Goal: Task Accomplishment & Management: Manage account settings

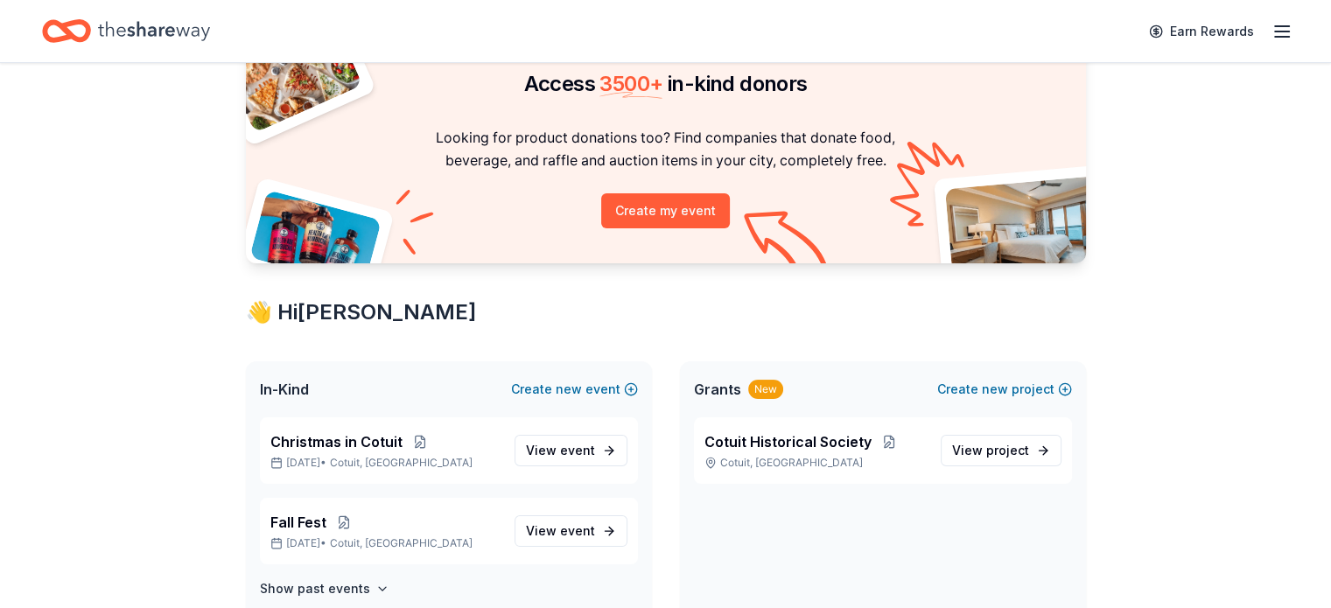
scroll to position [263, 0]
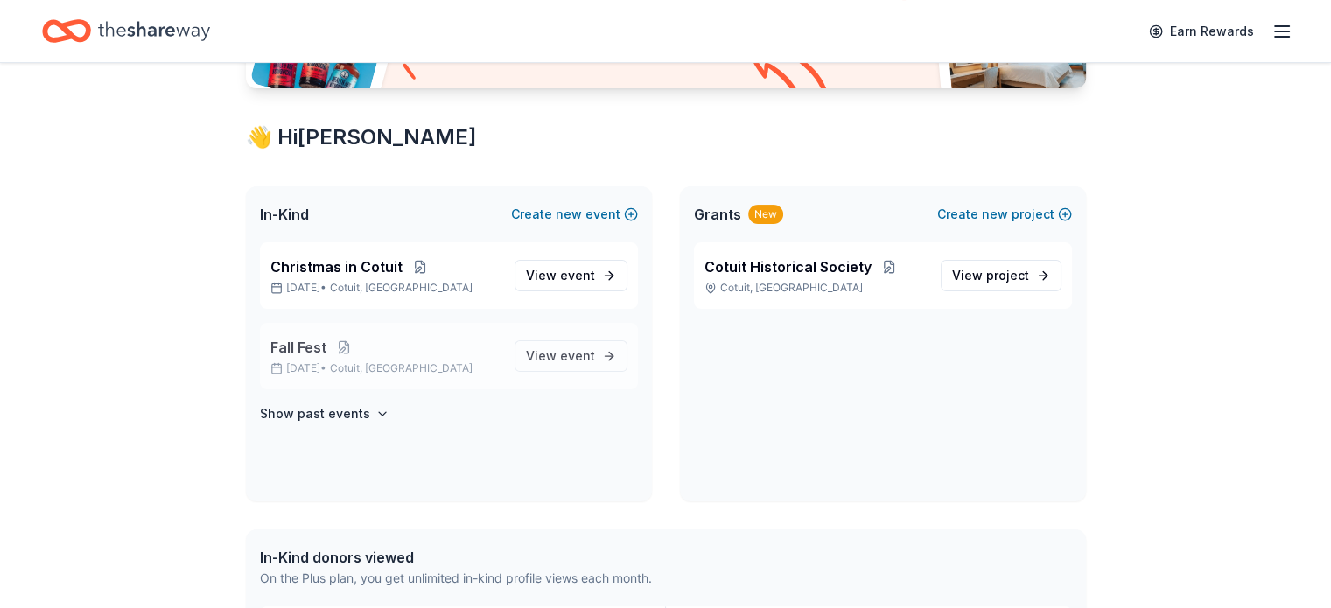
click at [319, 342] on span "Fall Fest" at bounding box center [298, 347] width 56 height 21
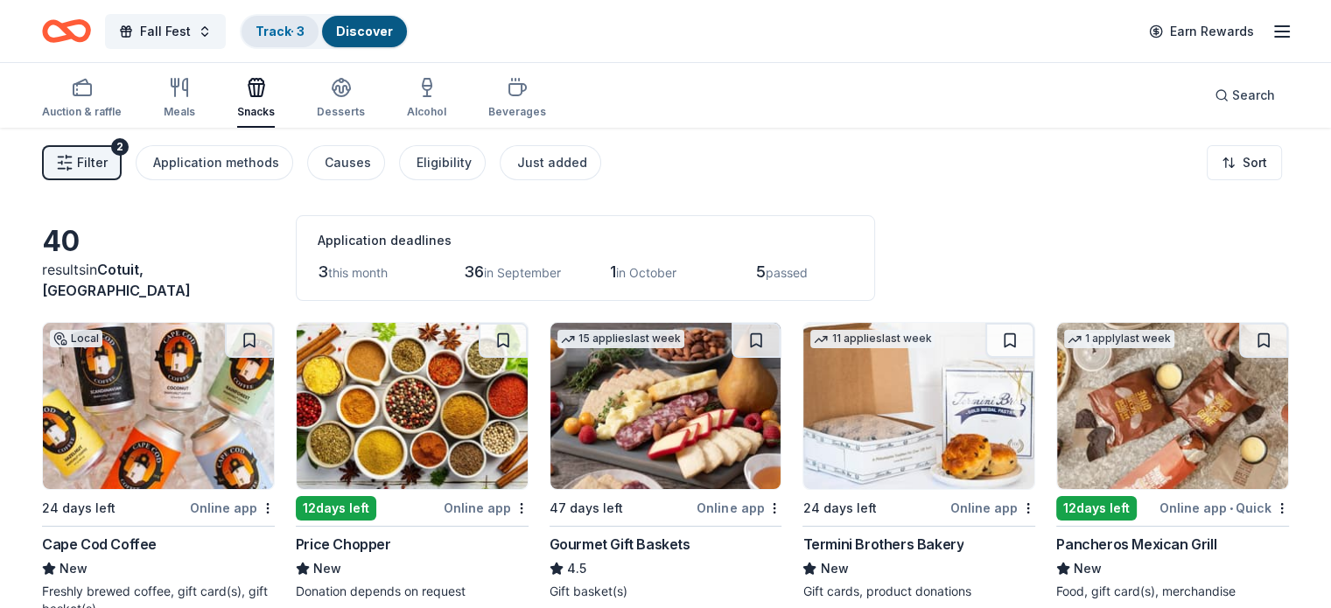
click at [305, 36] on link "Track · 3" at bounding box center [280, 31] width 49 height 15
click at [299, 24] on link "Track · 3" at bounding box center [280, 31] width 49 height 15
click at [301, 25] on link "Track · 3" at bounding box center [280, 31] width 49 height 15
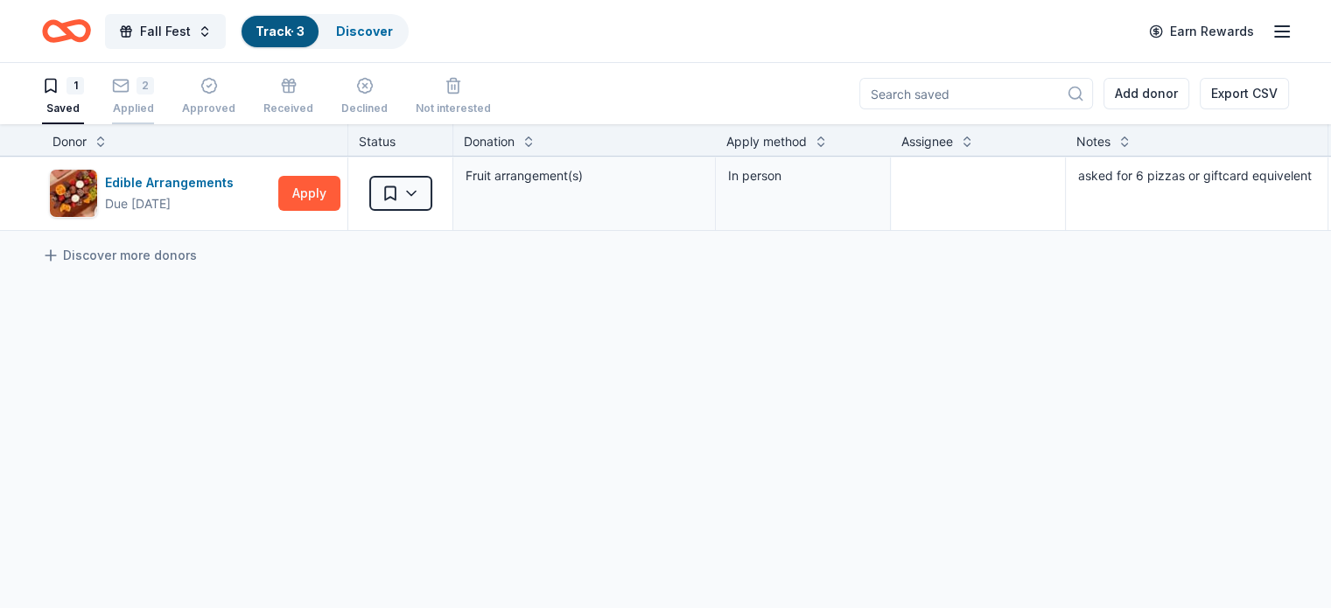
click at [154, 86] on div "2" at bounding box center [146, 86] width 18 height 18
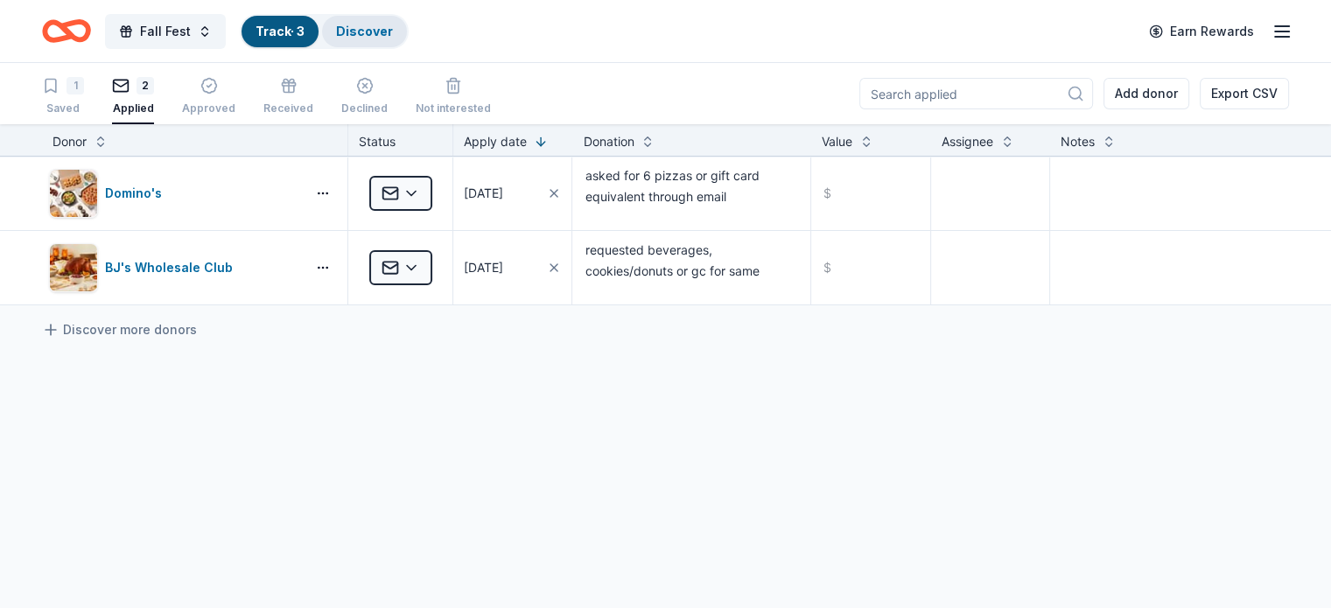
click at [393, 34] on link "Discover" at bounding box center [364, 31] width 57 height 15
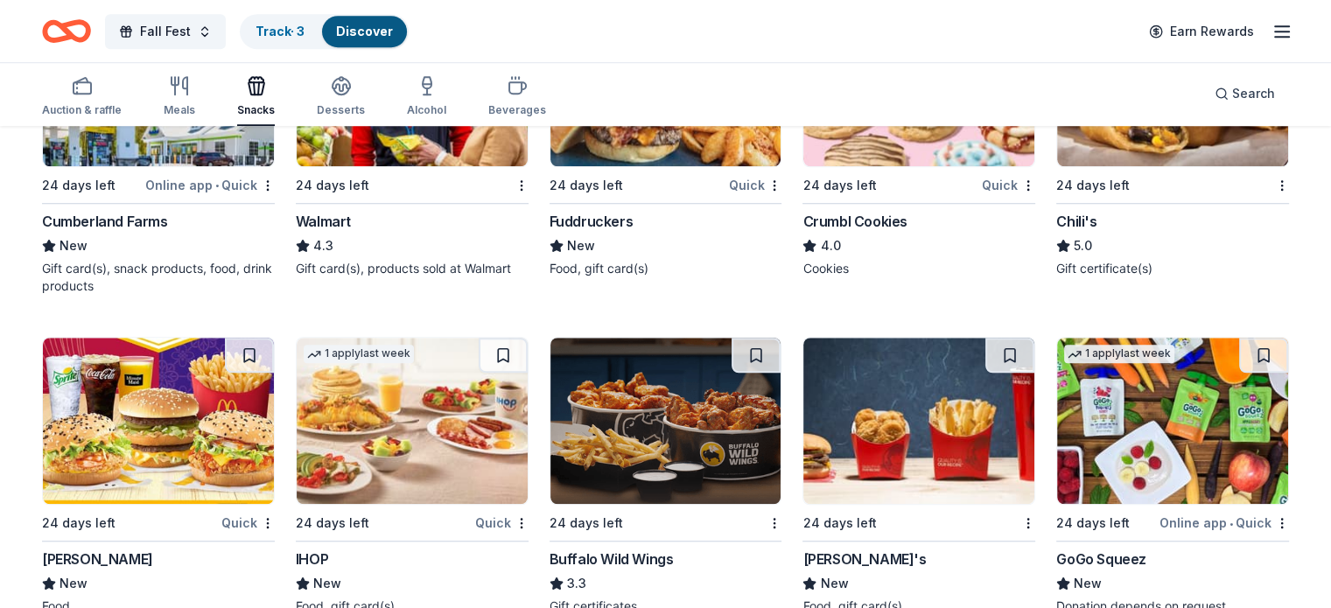
scroll to position [1161, 0]
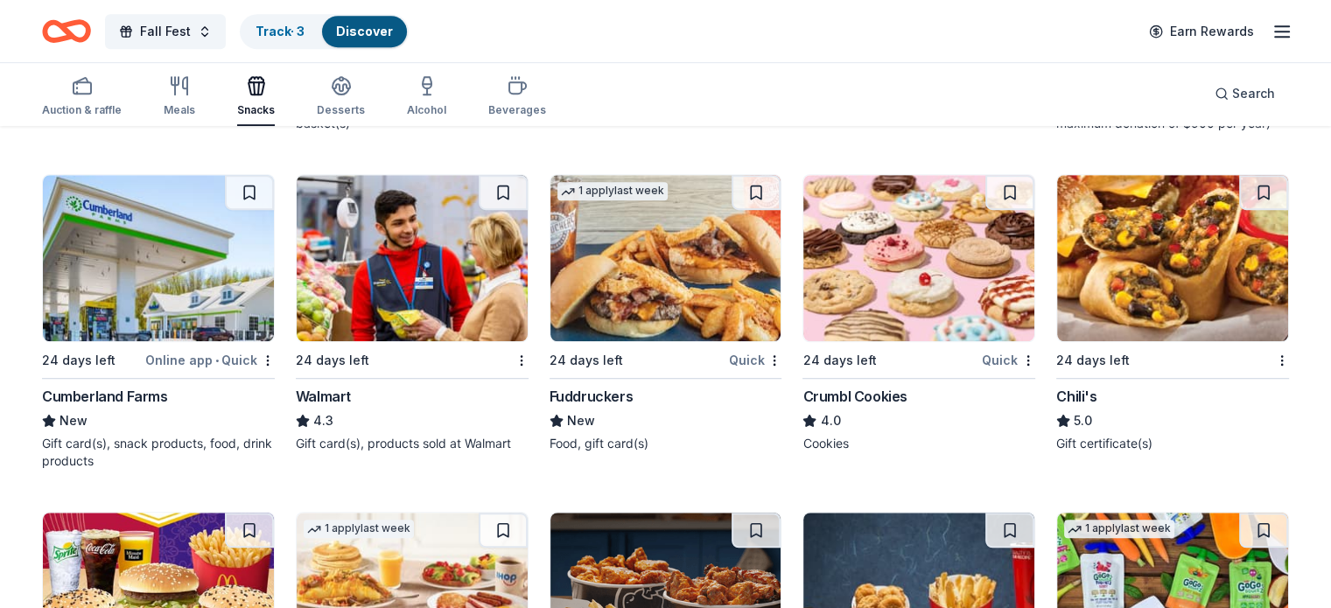
click at [382, 290] on img at bounding box center [412, 258] width 231 height 166
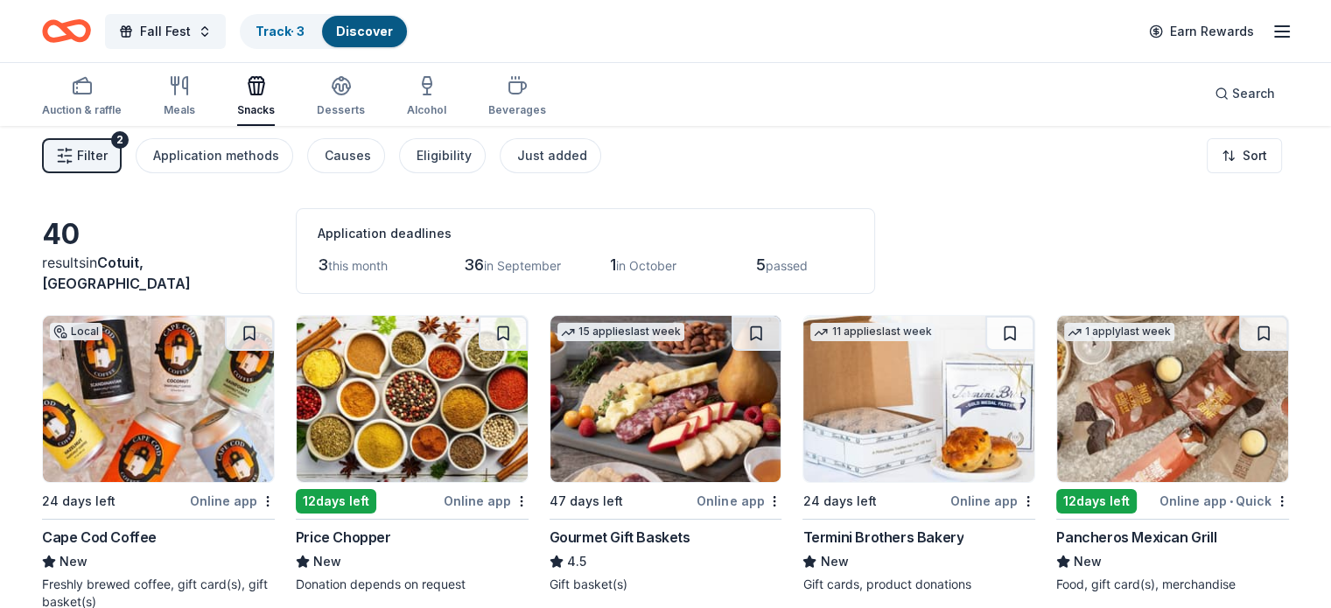
scroll to position [0, 0]
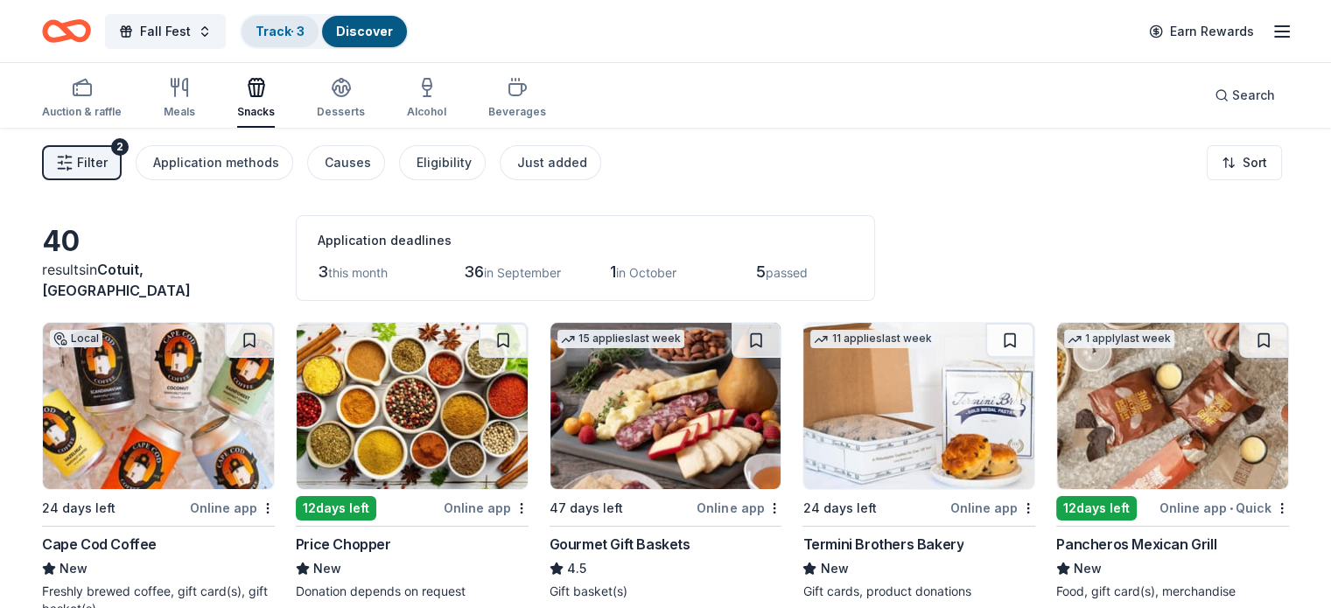
click at [299, 34] on link "Track · 3" at bounding box center [280, 31] width 49 height 15
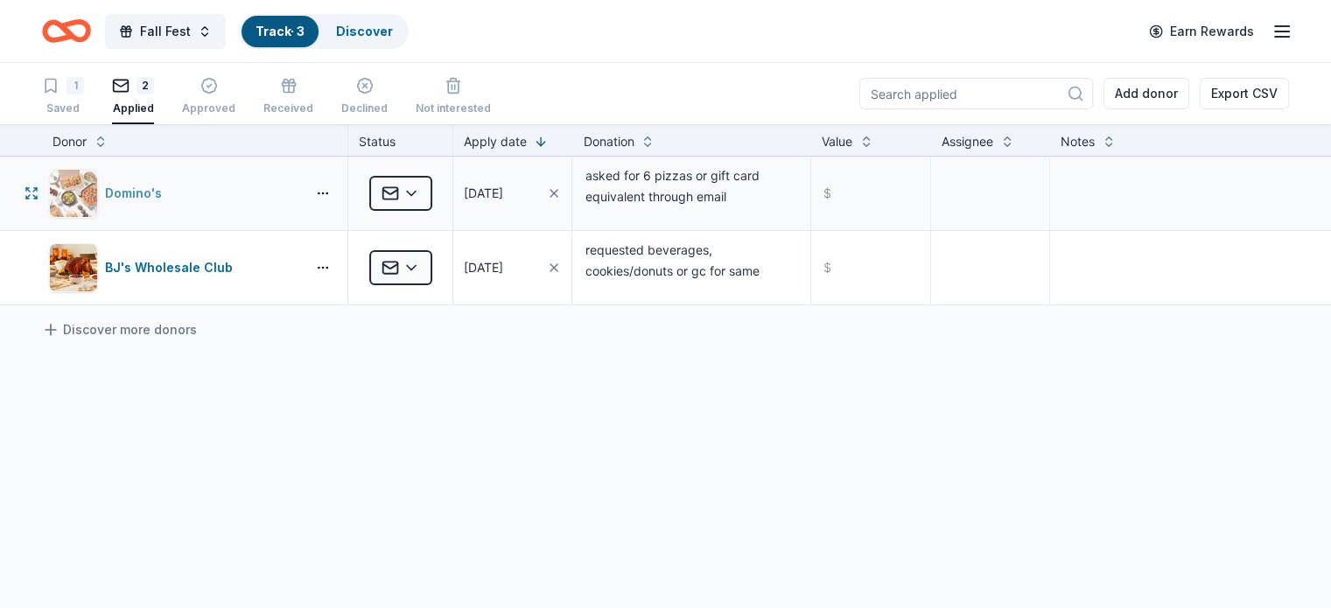
click at [151, 188] on div "Domino's" at bounding box center [137, 193] width 64 height 21
click at [91, 30] on icon "Home" at bounding box center [66, 31] width 49 height 41
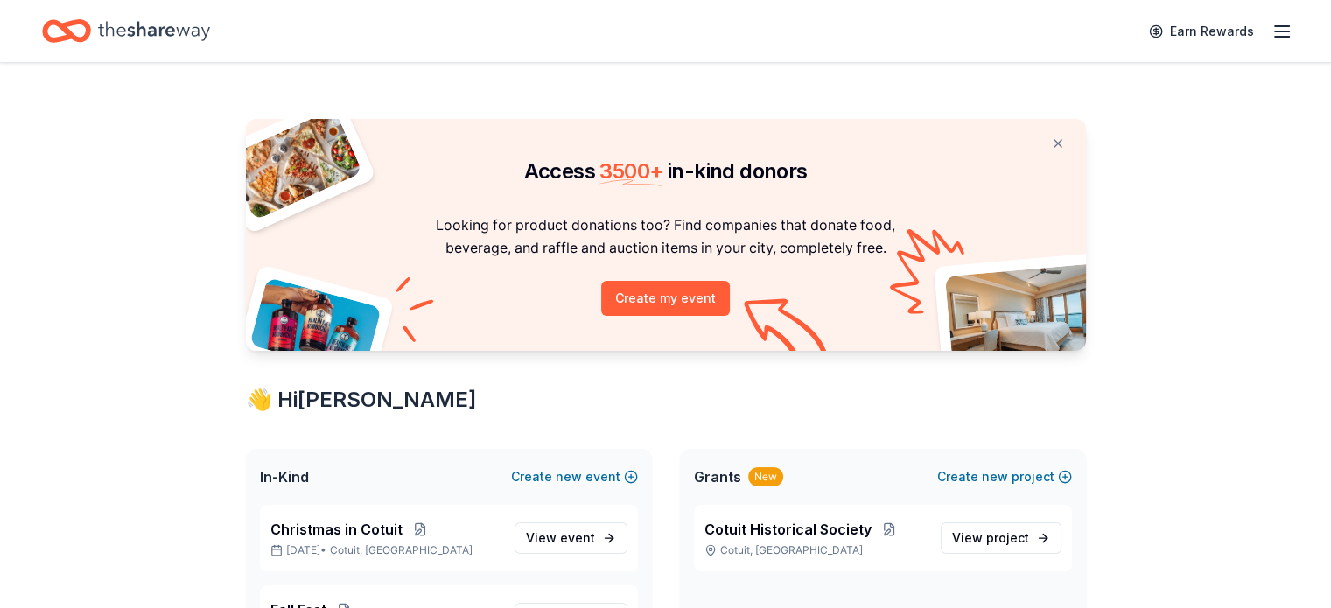
scroll to position [263, 0]
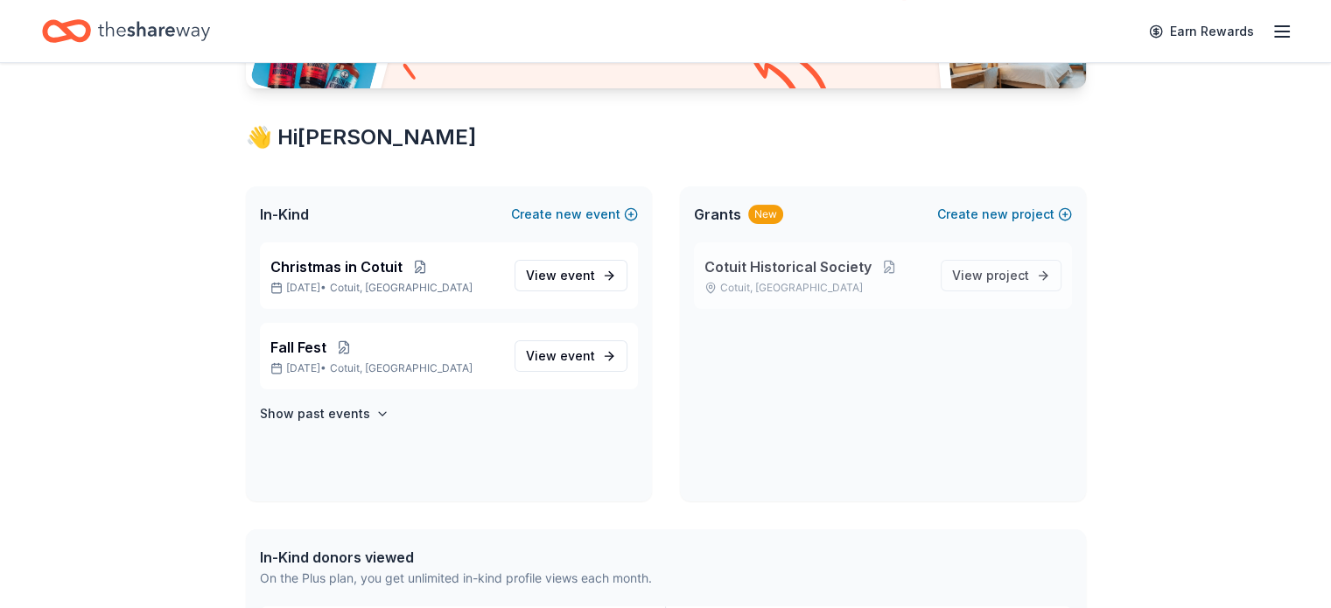
click at [833, 269] on span "Cotuit Historical Society" at bounding box center [788, 266] width 167 height 21
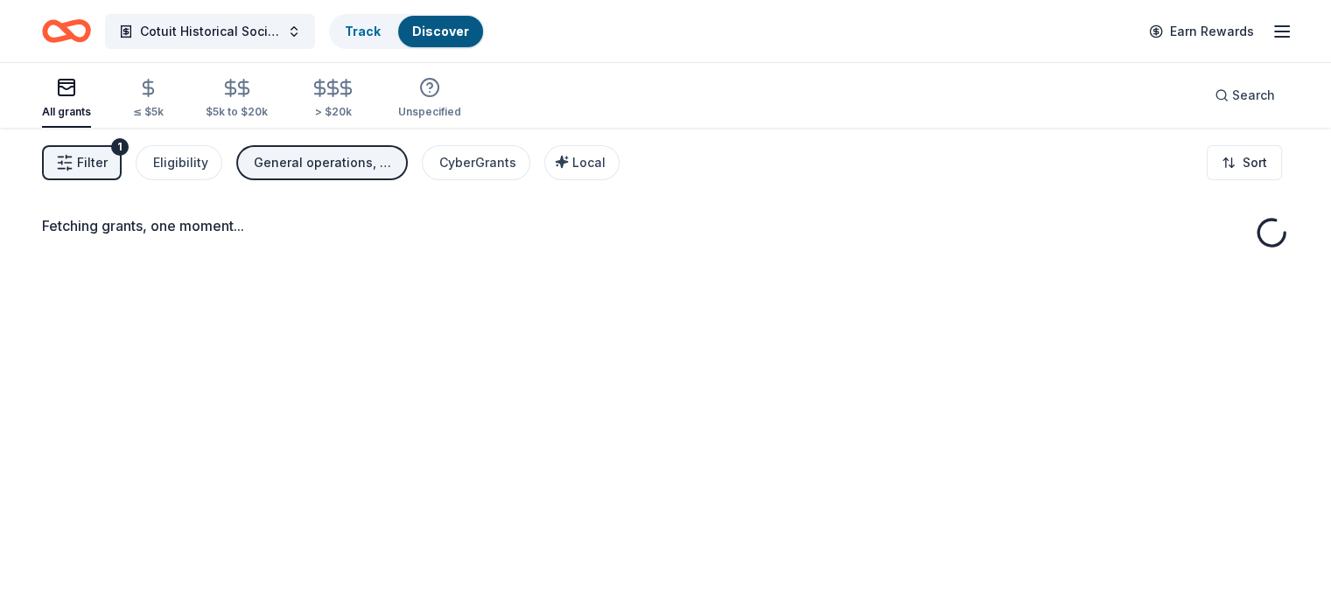
click at [999, 276] on div "Fetching grants, one moment..." at bounding box center [665, 432] width 1331 height 608
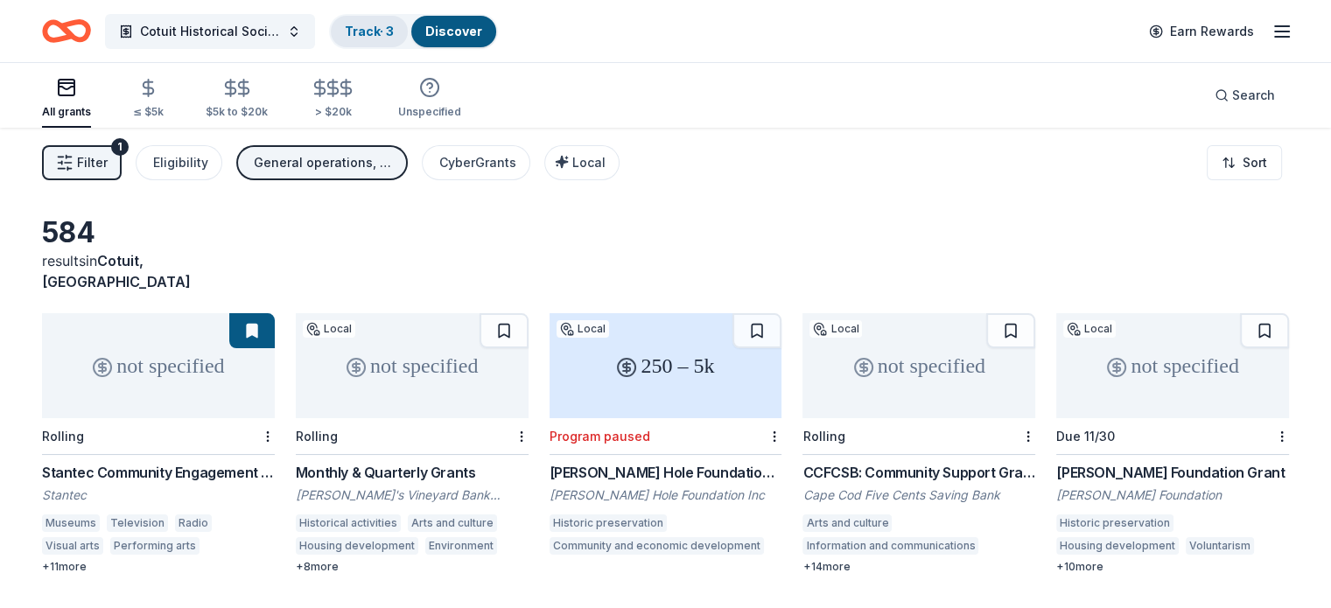
click at [394, 29] on link "Track · 3" at bounding box center [369, 31] width 49 height 15
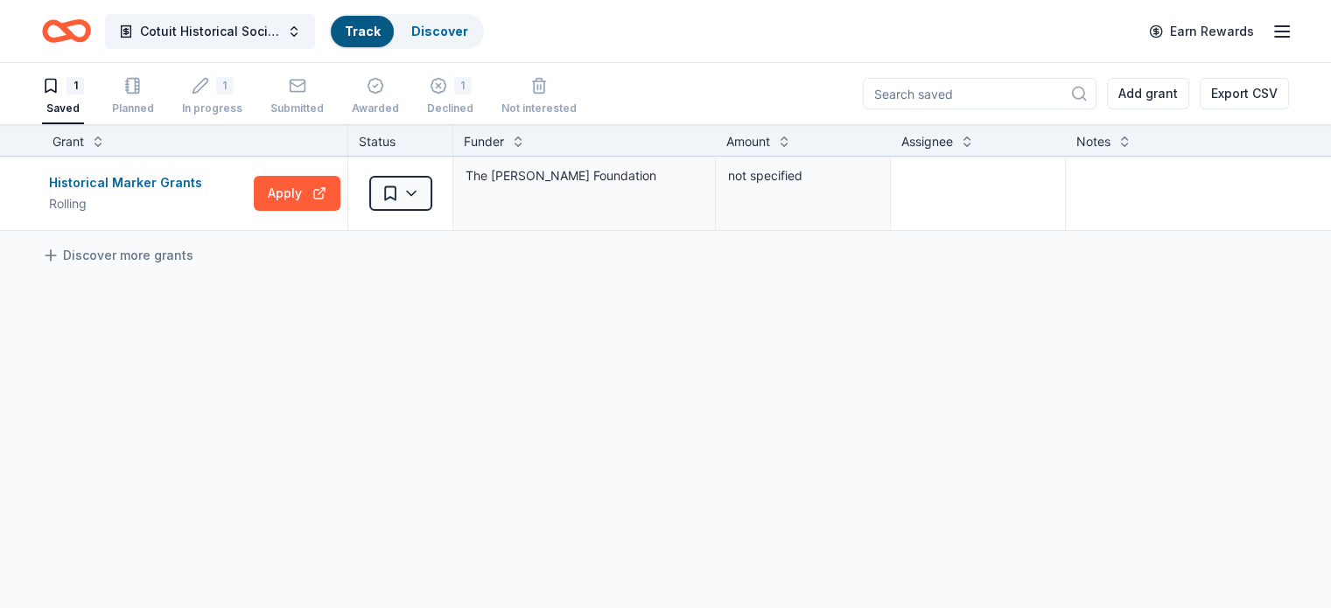
click at [380, 31] on link "Track" at bounding box center [362, 31] width 35 height 15
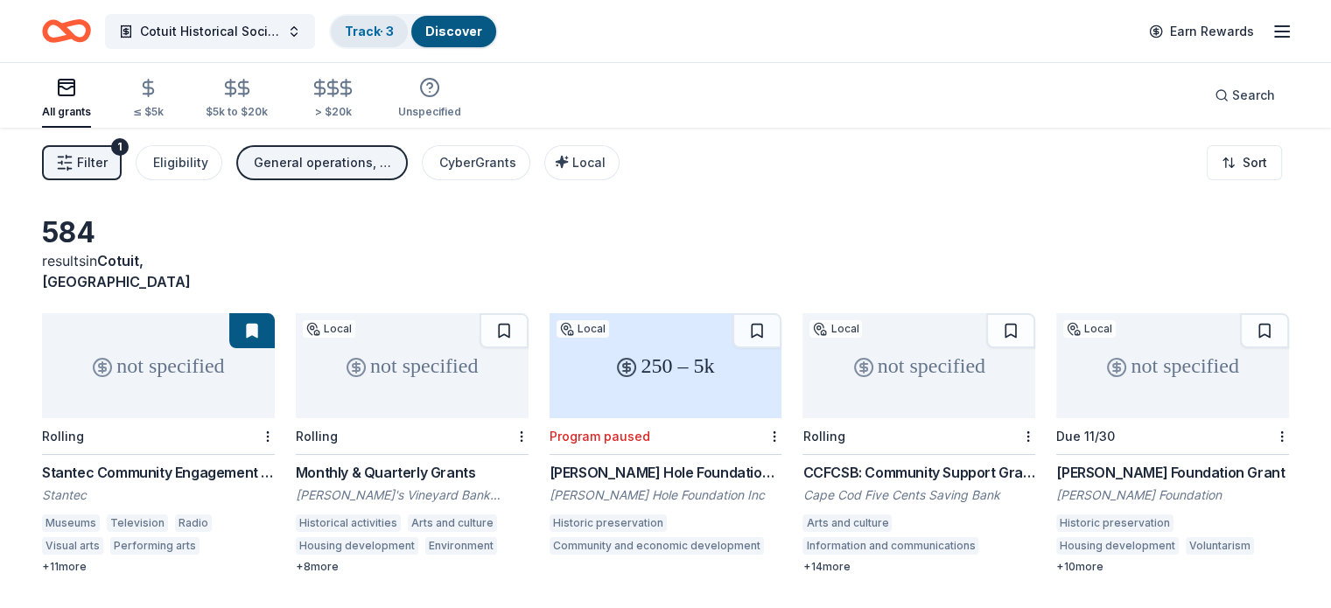
click at [394, 34] on link "Track · 3" at bounding box center [369, 31] width 49 height 15
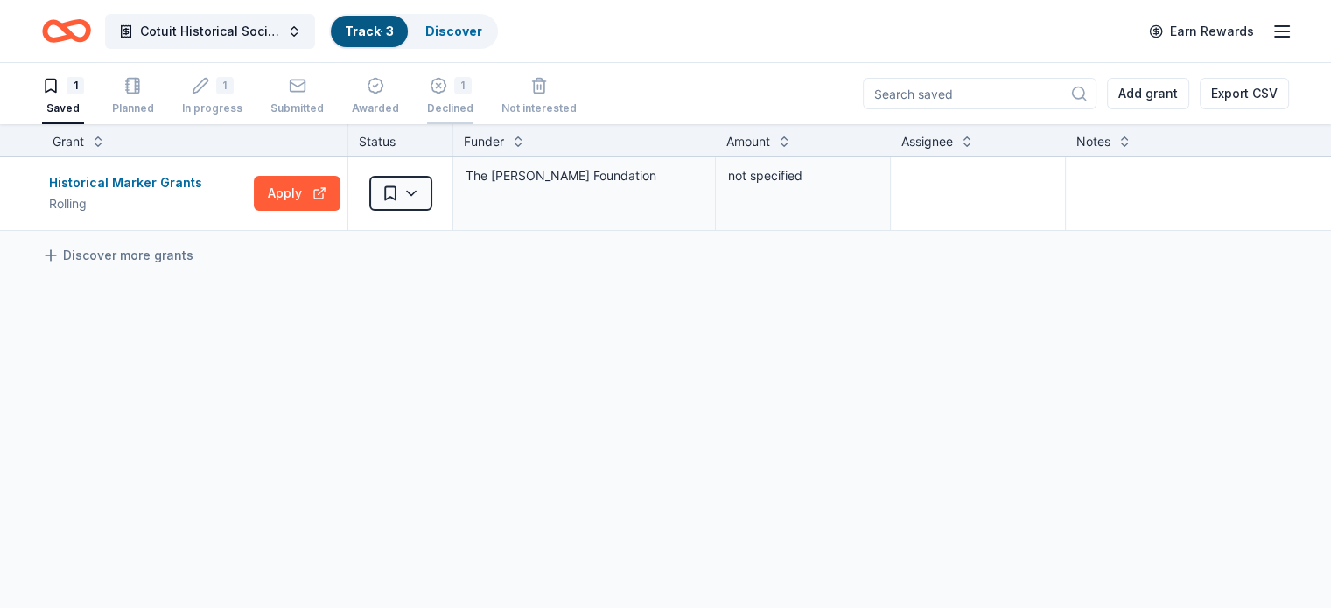
click at [468, 81] on div "1" at bounding box center [450, 86] width 46 height 18
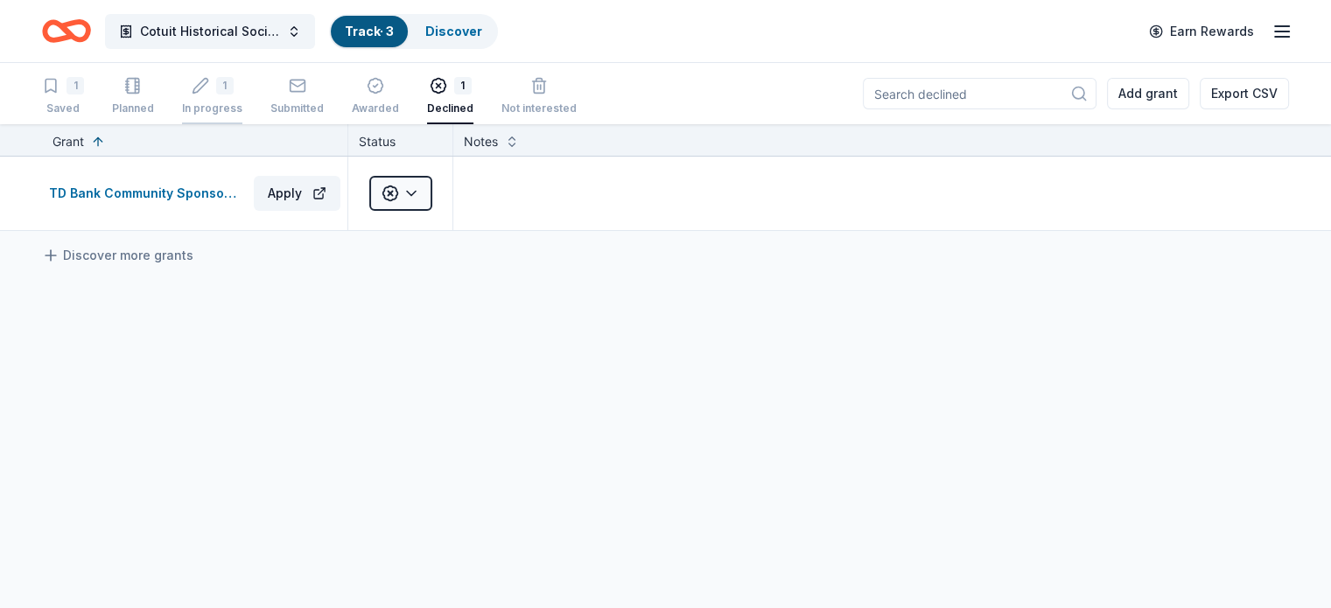
click at [209, 87] on icon "button" at bounding box center [201, 86] width 18 height 18
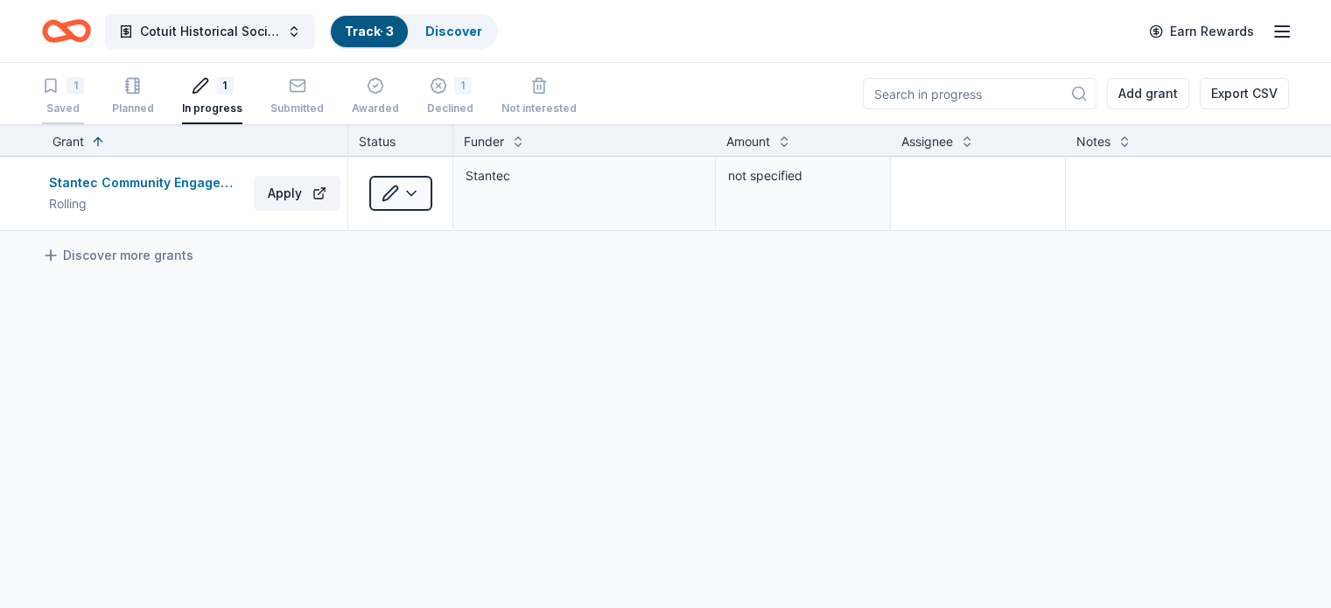
click at [60, 83] on icon "button" at bounding box center [51, 86] width 18 height 18
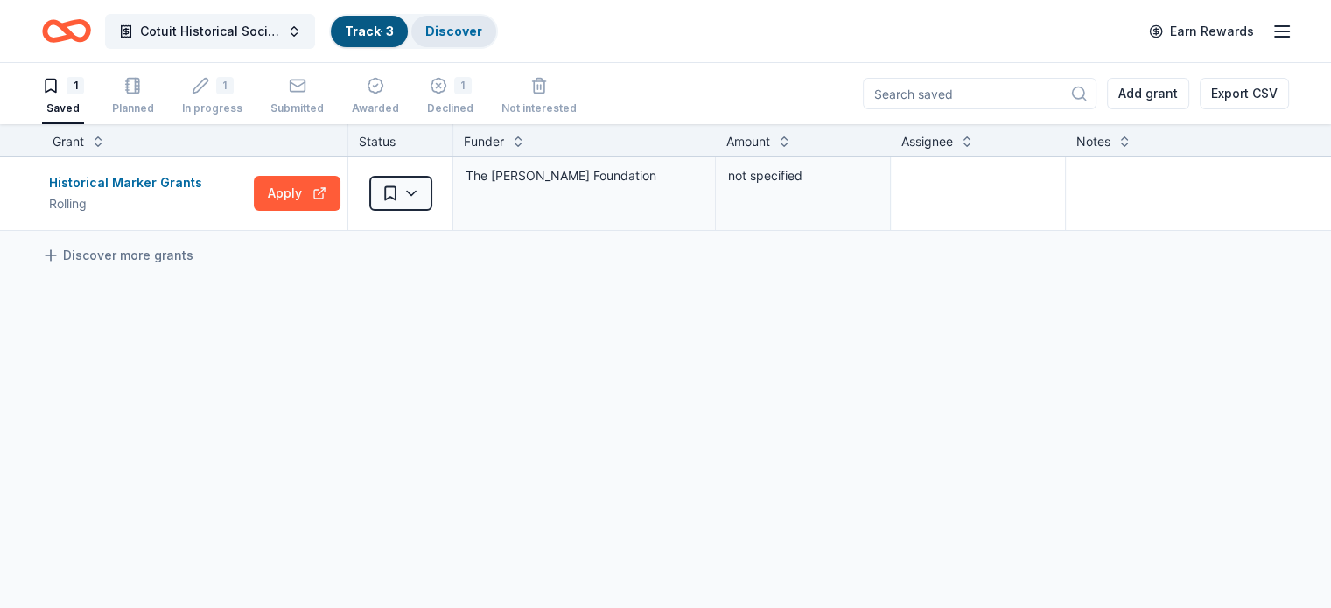
click at [480, 34] on link "Discover" at bounding box center [453, 31] width 57 height 15
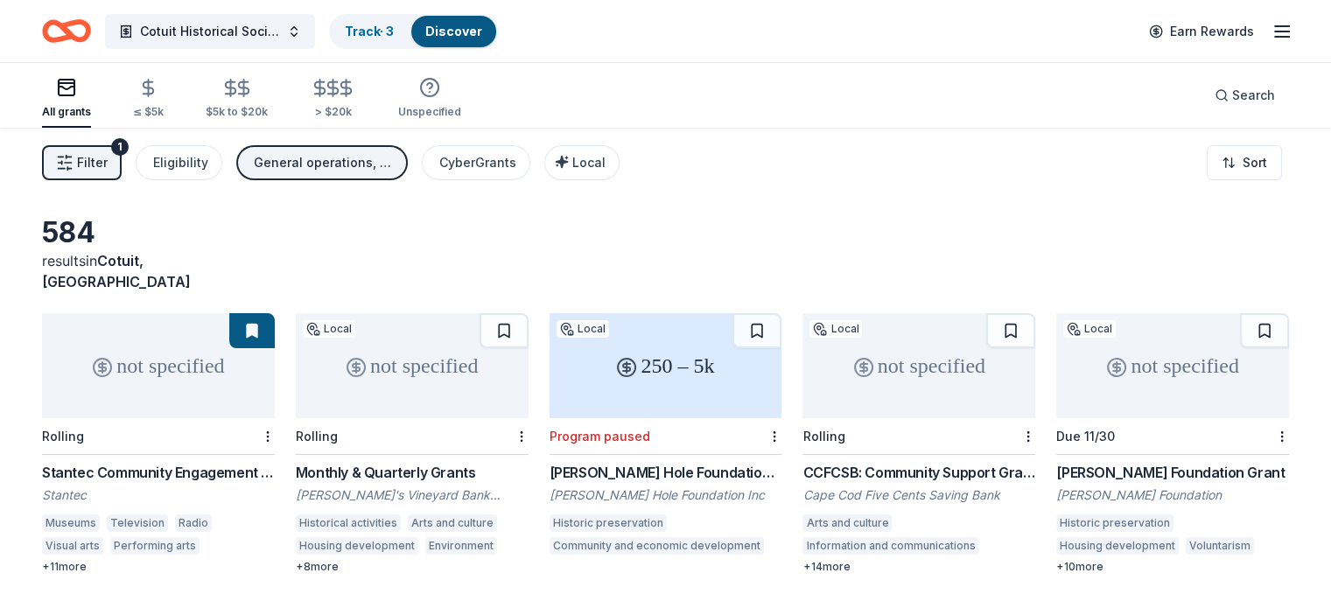
click at [1272, 34] on icon "button" at bounding box center [1282, 31] width 21 height 21
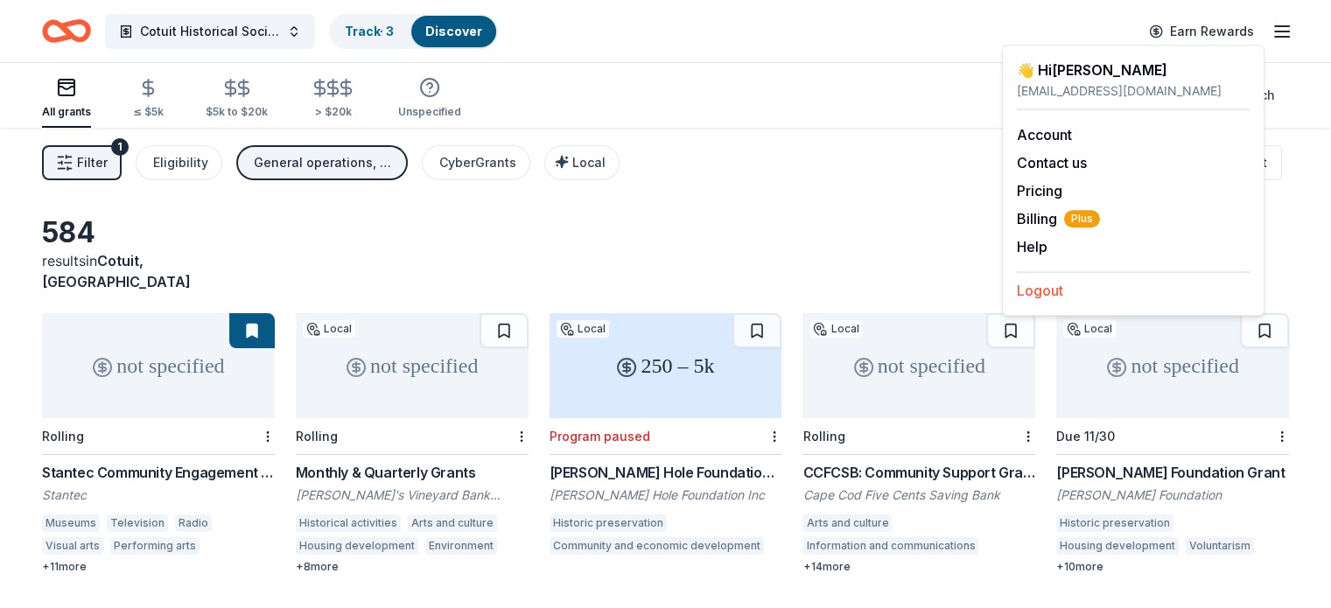
click at [1037, 287] on button "Logout" at bounding box center [1040, 290] width 46 height 21
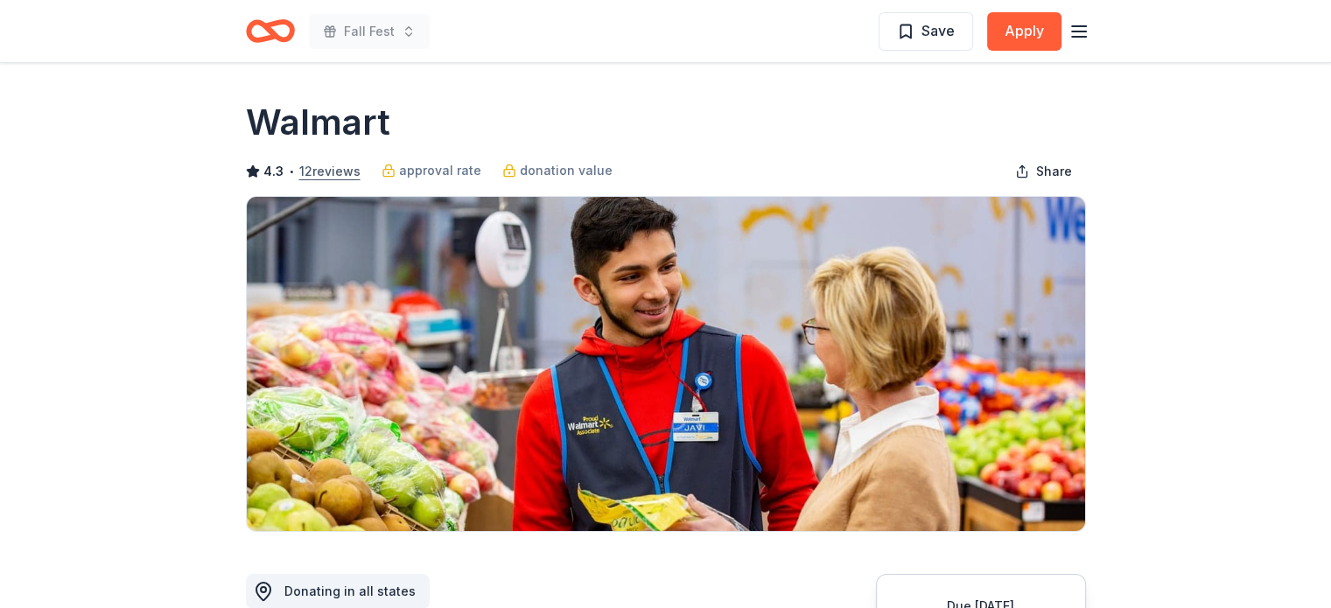
click at [336, 171] on button "12 reviews" at bounding box center [329, 171] width 61 height 21
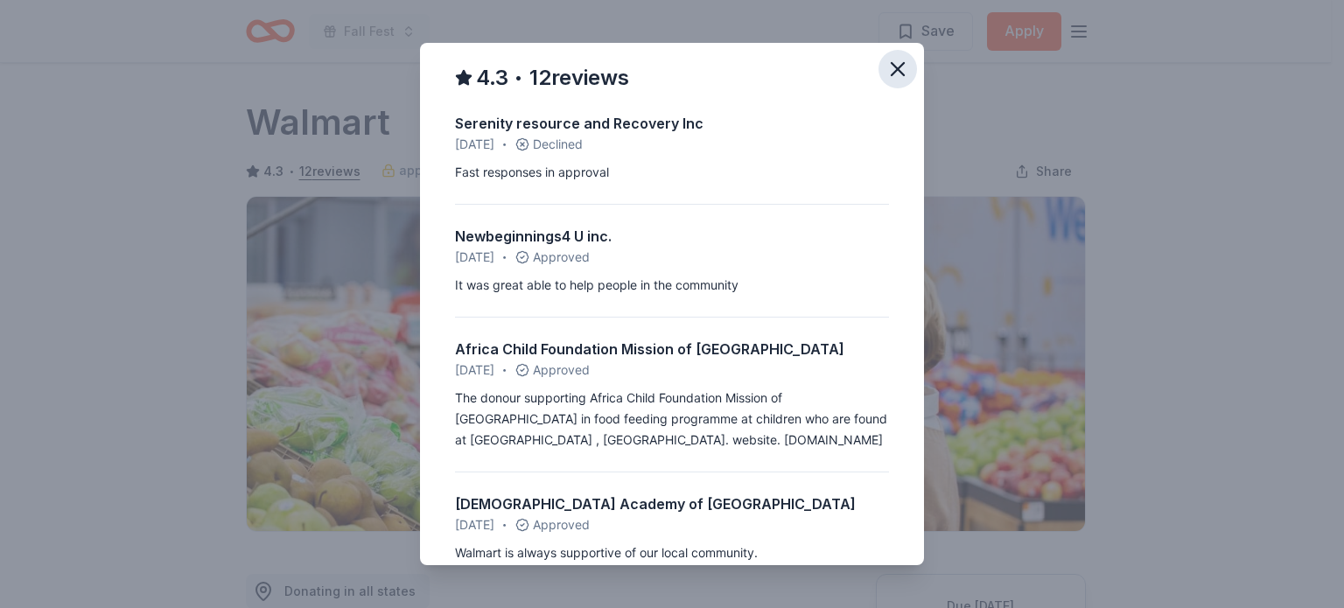
click at [892, 68] on icon "button" at bounding box center [898, 69] width 12 height 12
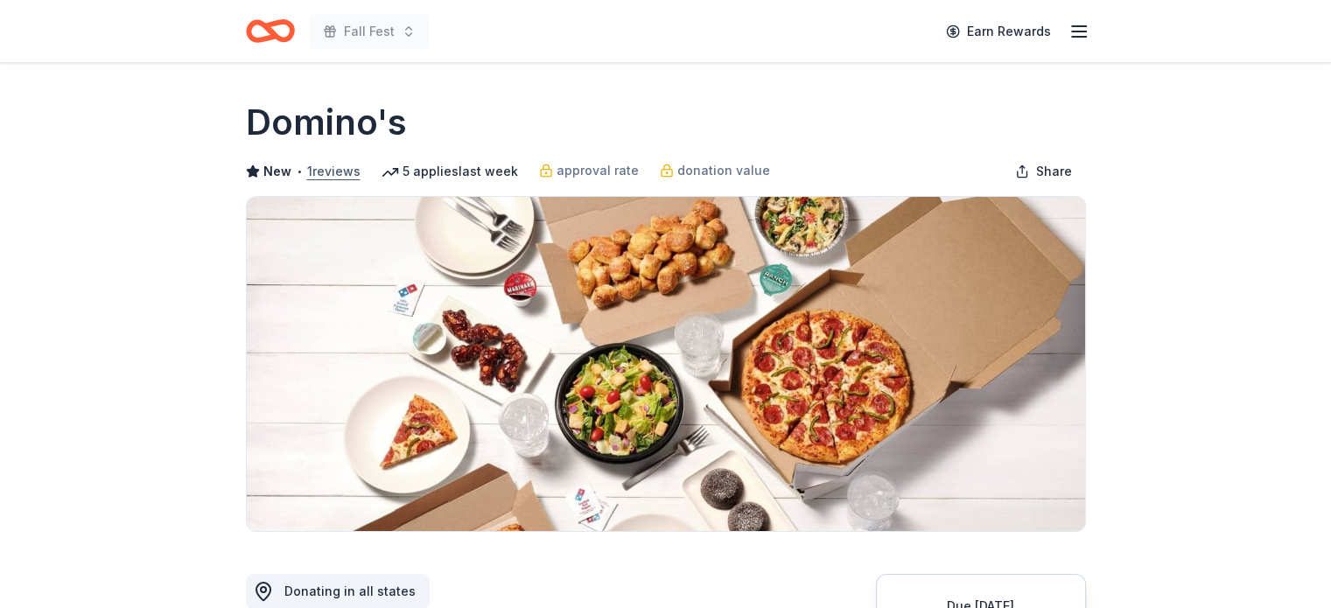
click at [340, 167] on button "1 reviews" at bounding box center [333, 171] width 53 height 21
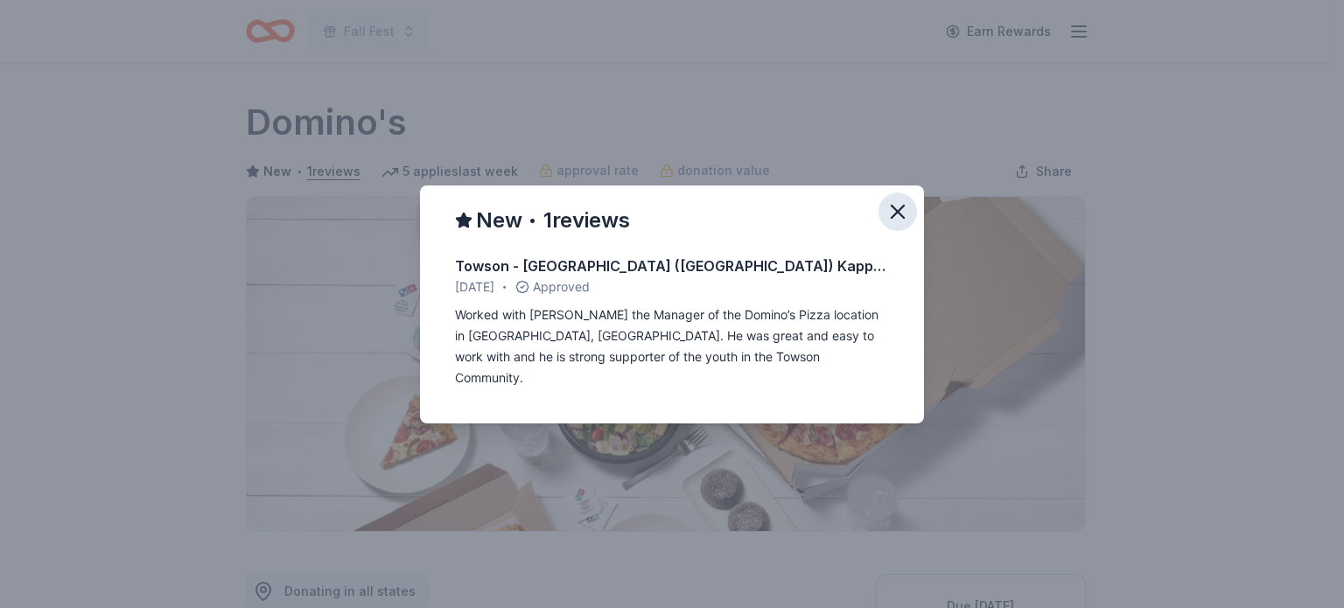
click at [900, 218] on icon "button" at bounding box center [898, 212] width 12 height 12
